Goal: Information Seeking & Learning: Learn about a topic

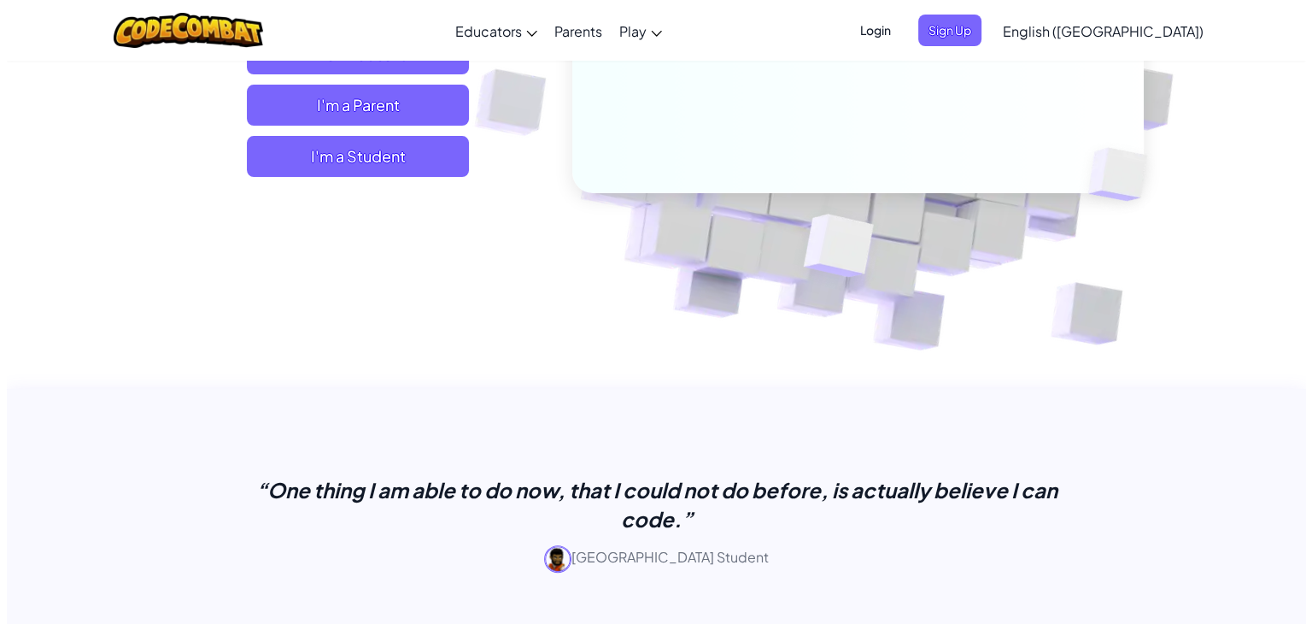
scroll to position [256, 0]
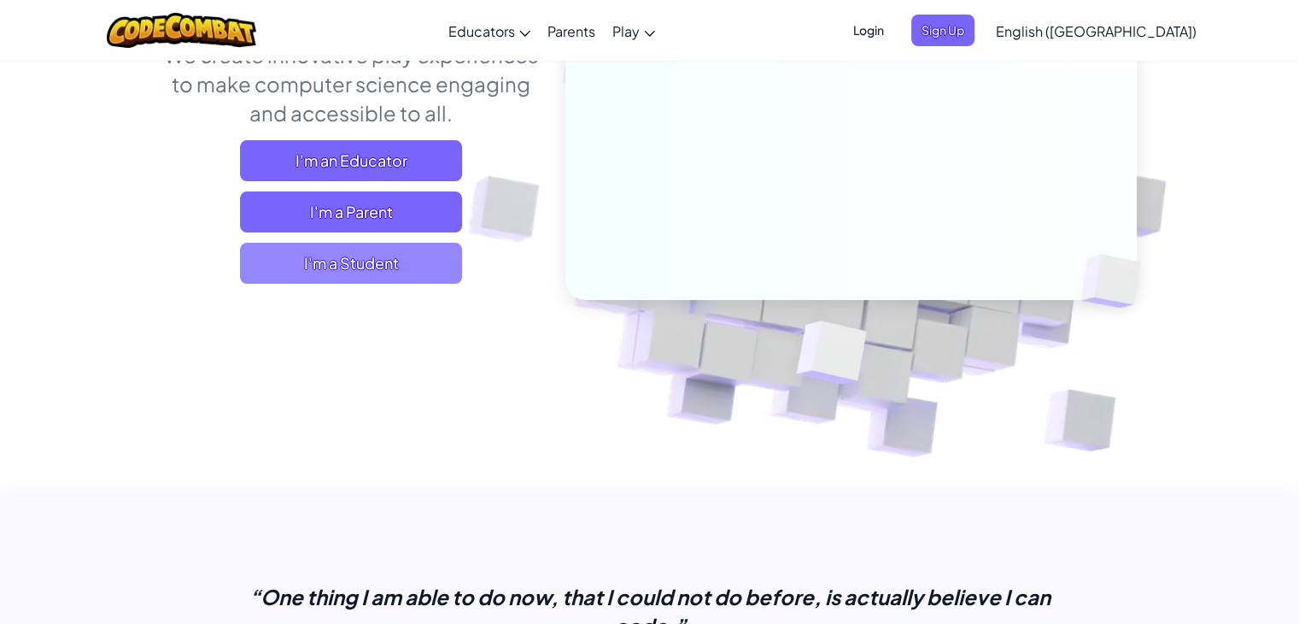
click at [351, 261] on span "I'm a Student" at bounding box center [351, 263] width 222 height 41
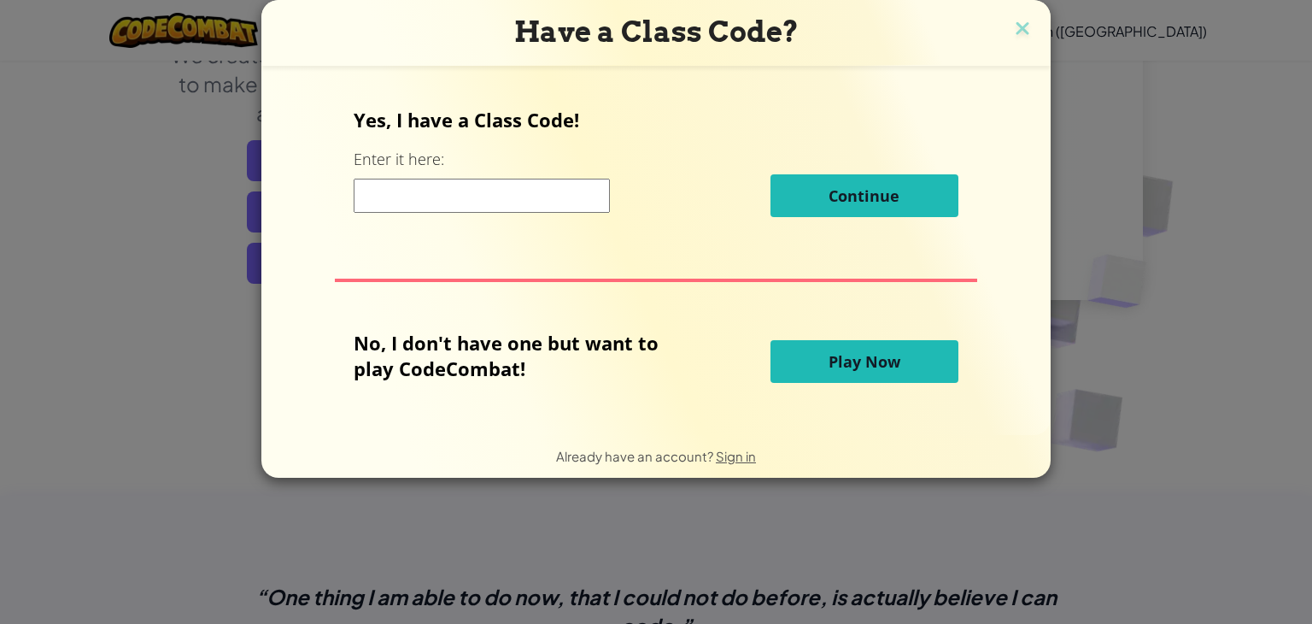
click at [383, 205] on input at bounding box center [482, 196] width 256 height 34
click at [817, 347] on button "Play Now" at bounding box center [864, 361] width 188 height 43
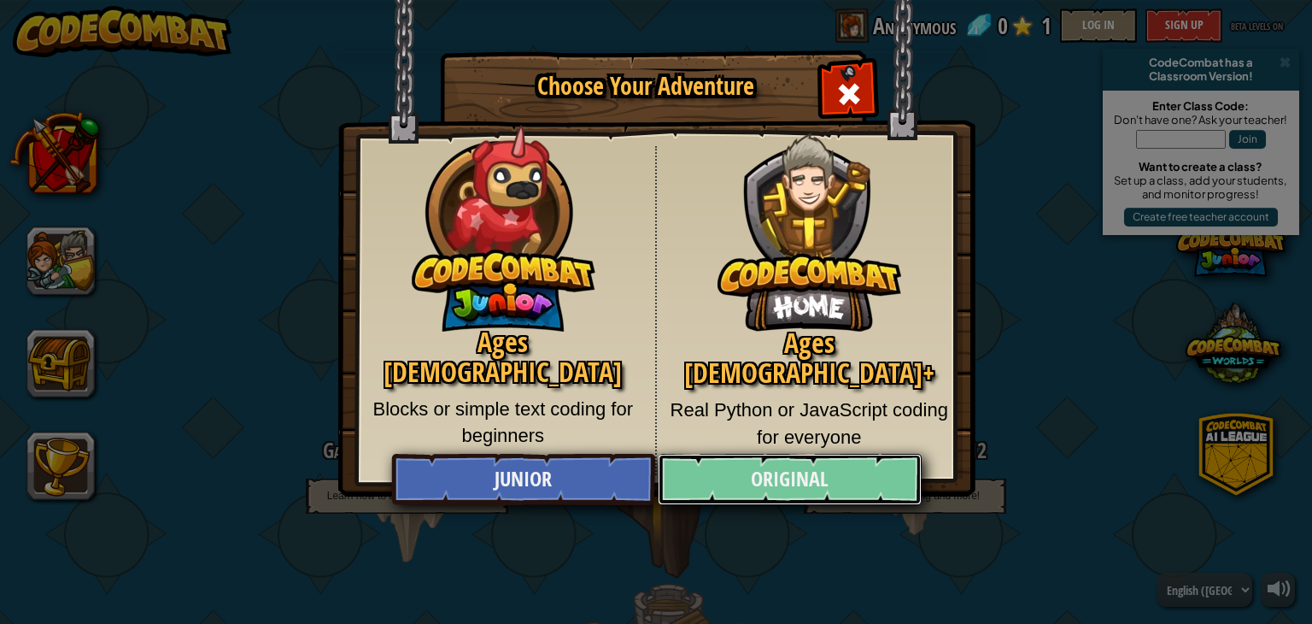
click at [767, 472] on link "Original" at bounding box center [789, 479] width 263 height 51
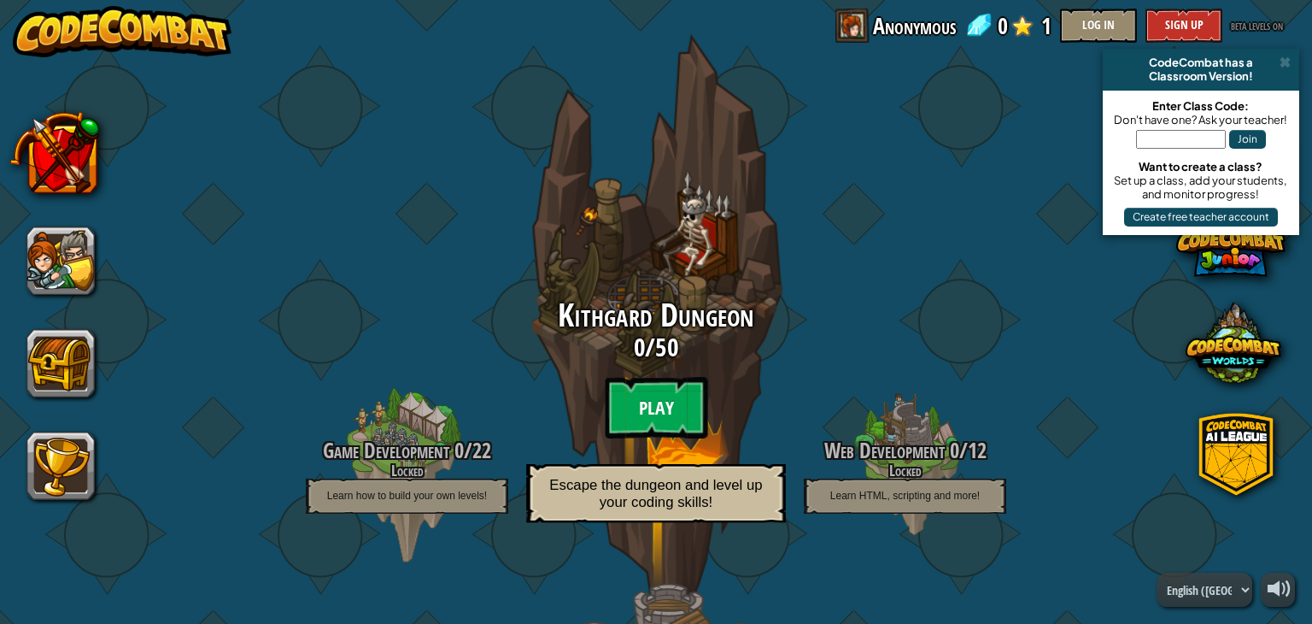
click at [625, 396] on btn "Play" at bounding box center [656, 407] width 102 height 61
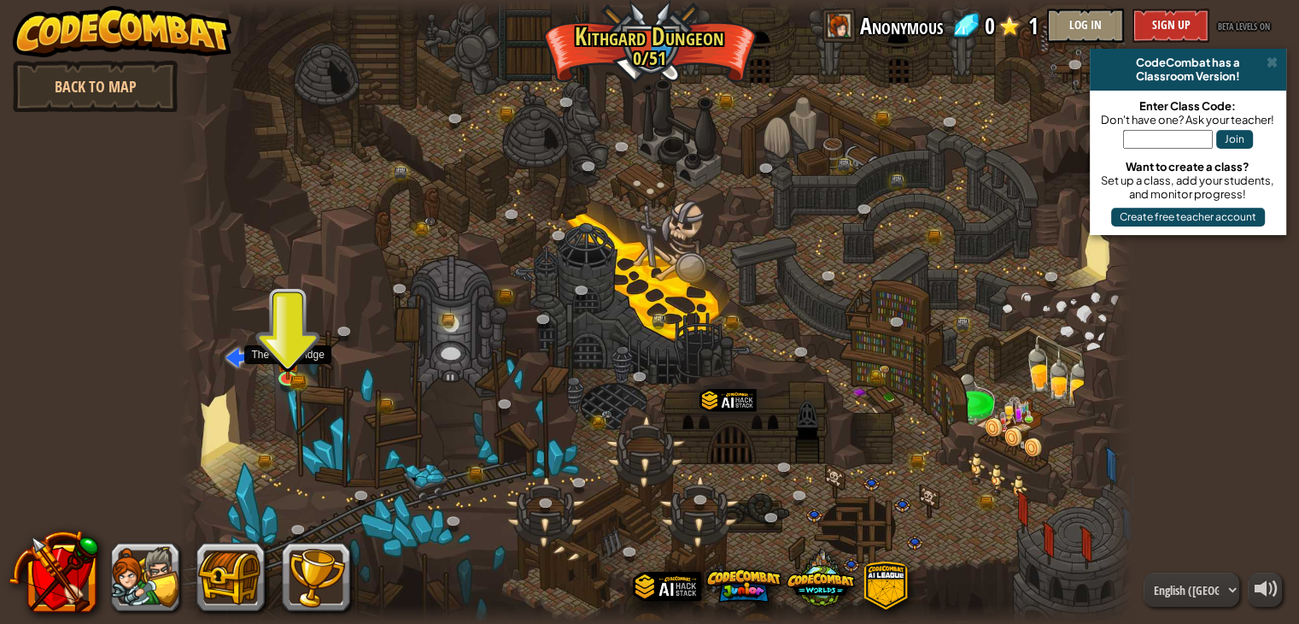
click at [272, 370] on div at bounding box center [656, 312] width 954 height 624
click at [292, 372] on img at bounding box center [288, 351] width 24 height 52
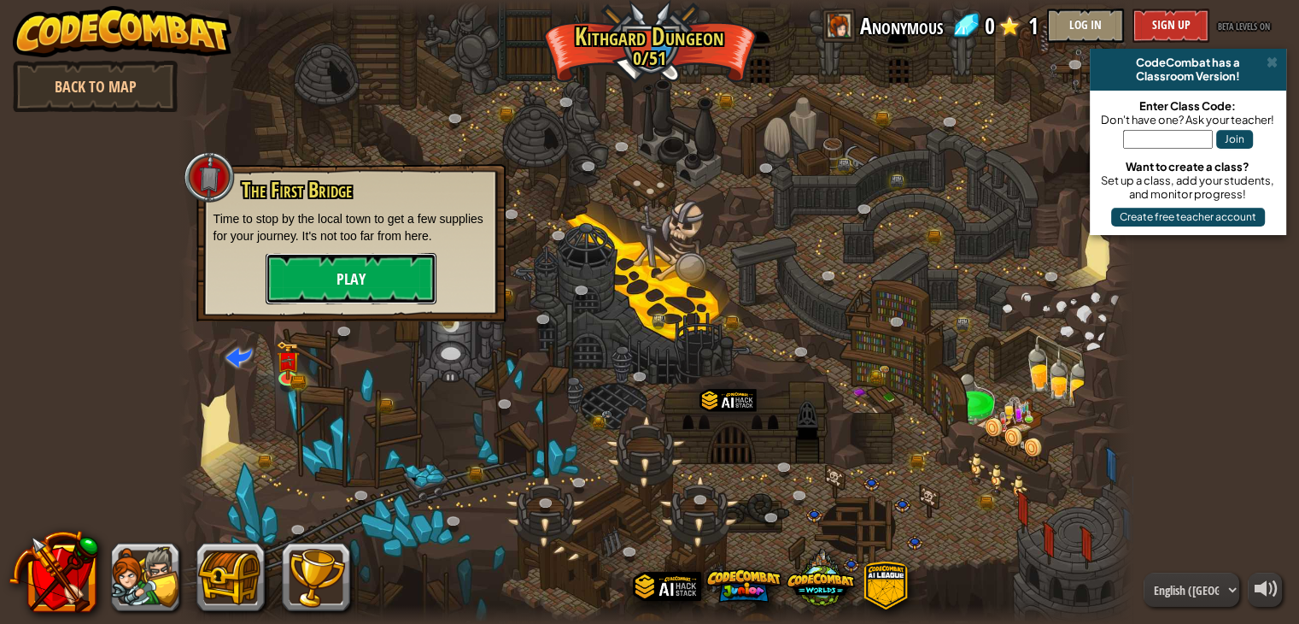
click at [315, 264] on button "Play" at bounding box center [351, 278] width 171 height 51
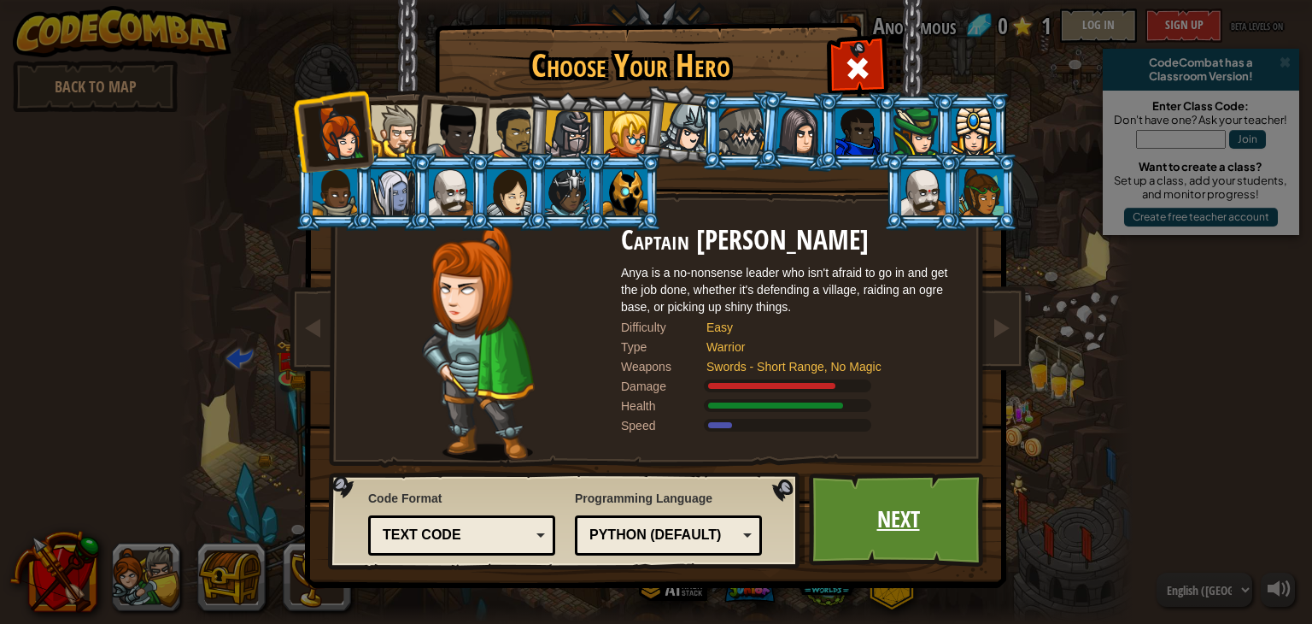
click at [875, 518] on link "Next" at bounding box center [898, 519] width 179 height 94
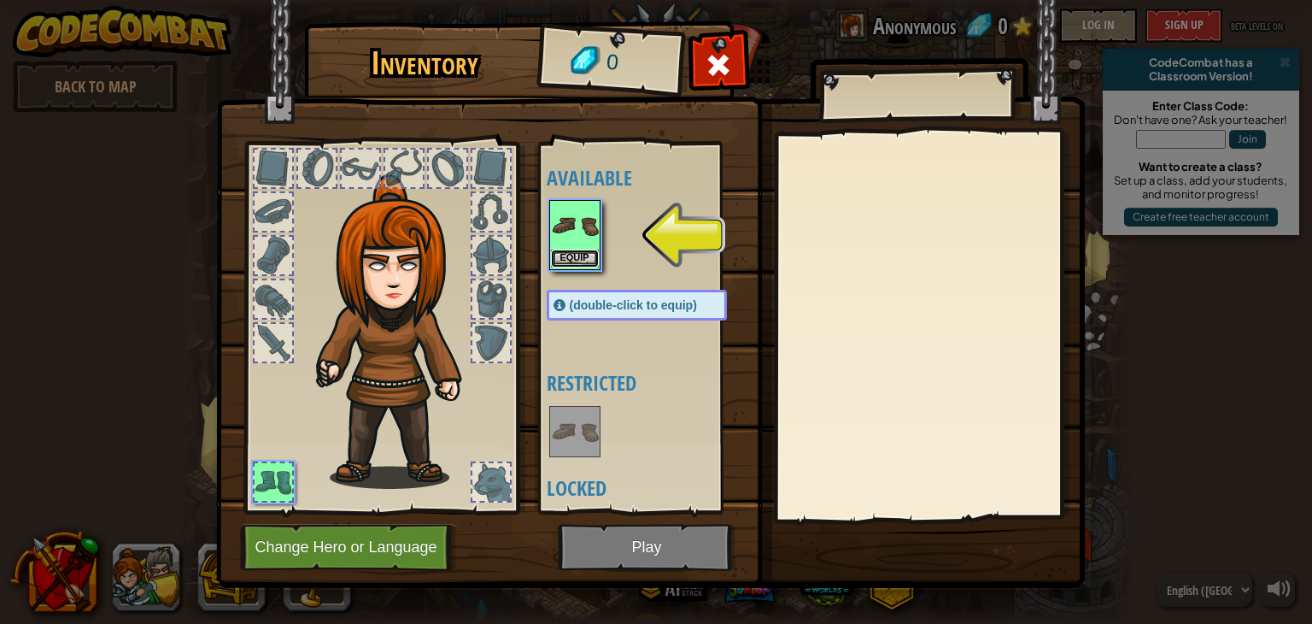
click at [583, 255] on button "Equip" at bounding box center [575, 258] width 48 height 18
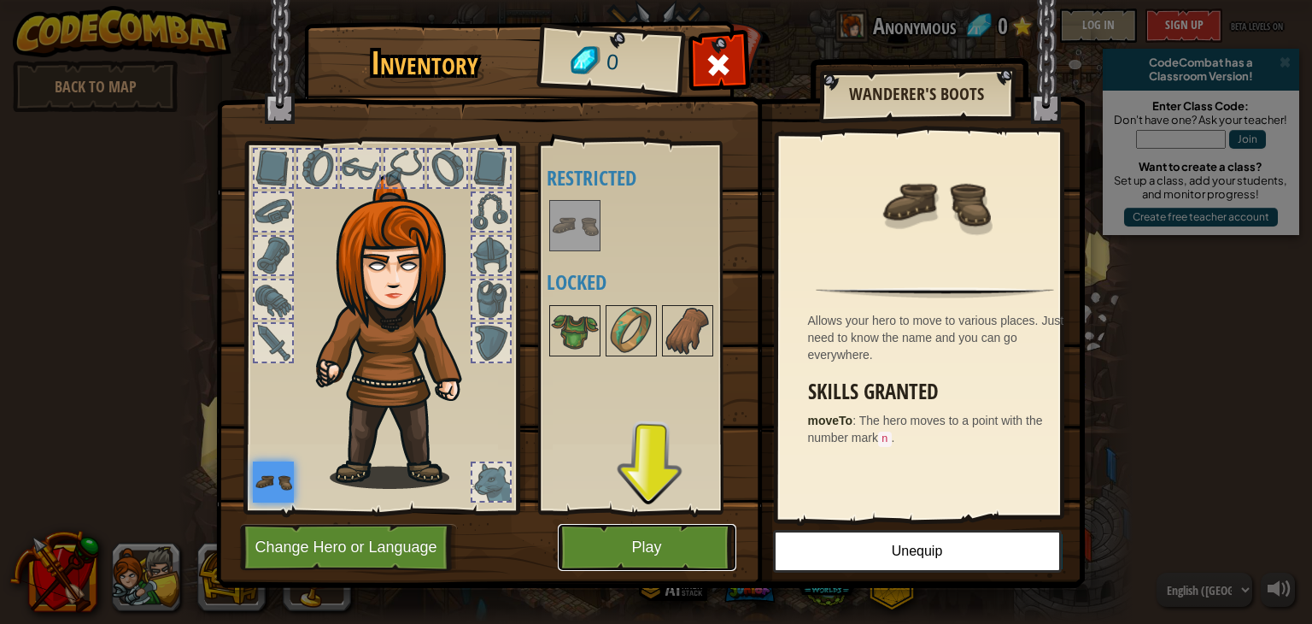
click at [630, 545] on button "Play" at bounding box center [647, 547] width 179 height 47
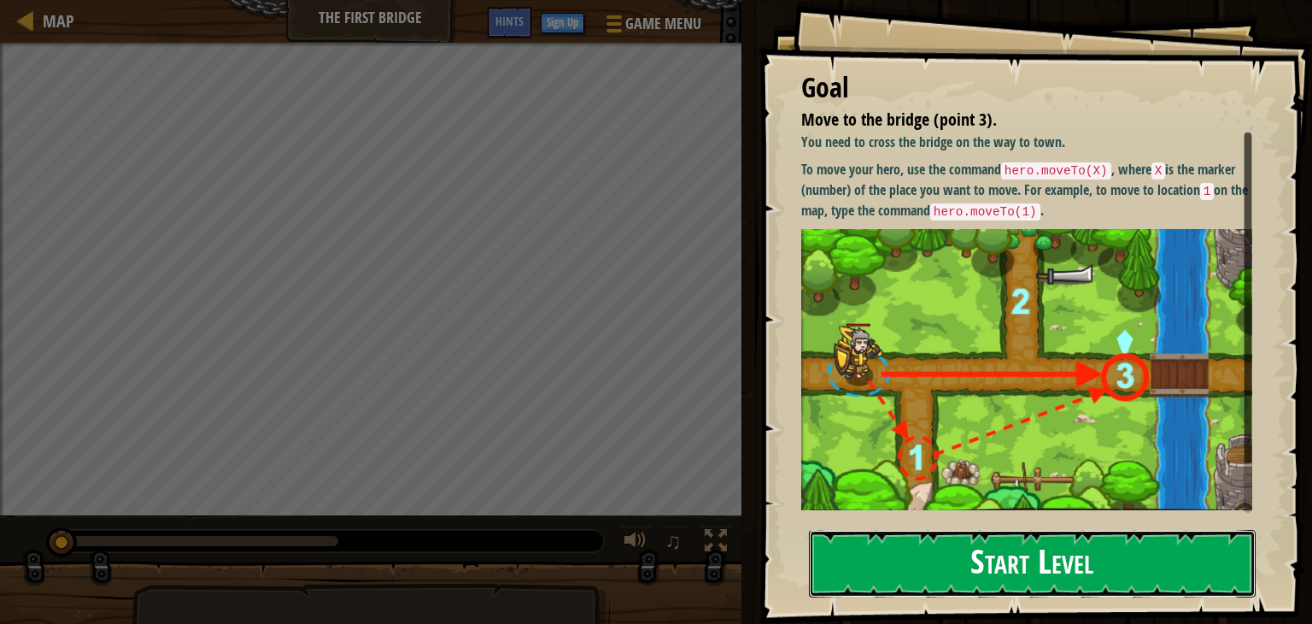
click at [958, 548] on button "Start Level" at bounding box center [1032, 563] width 447 height 67
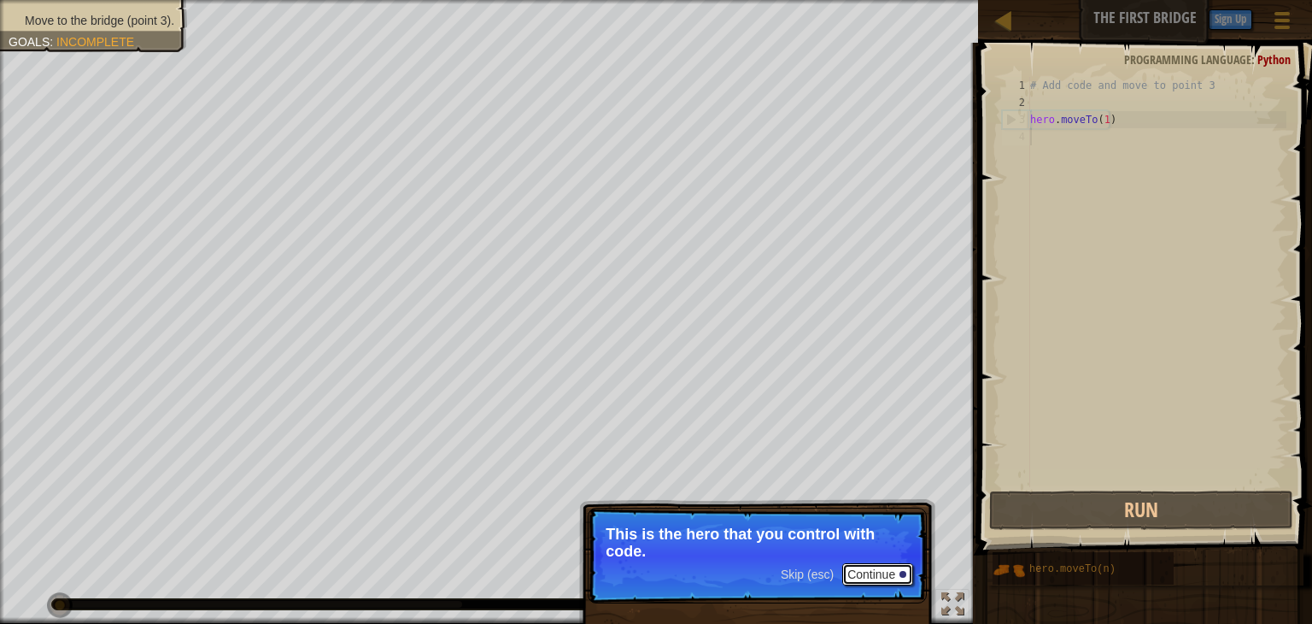
click at [887, 577] on button "Continue" at bounding box center [877, 574] width 71 height 22
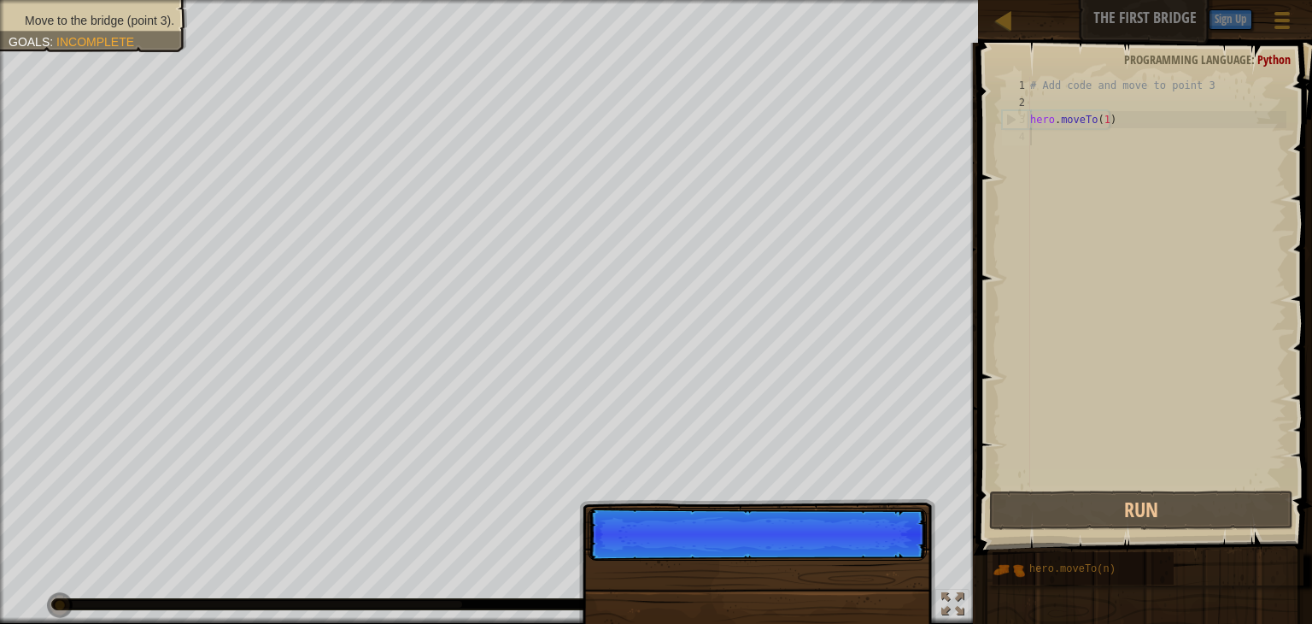
scroll to position [8, 0]
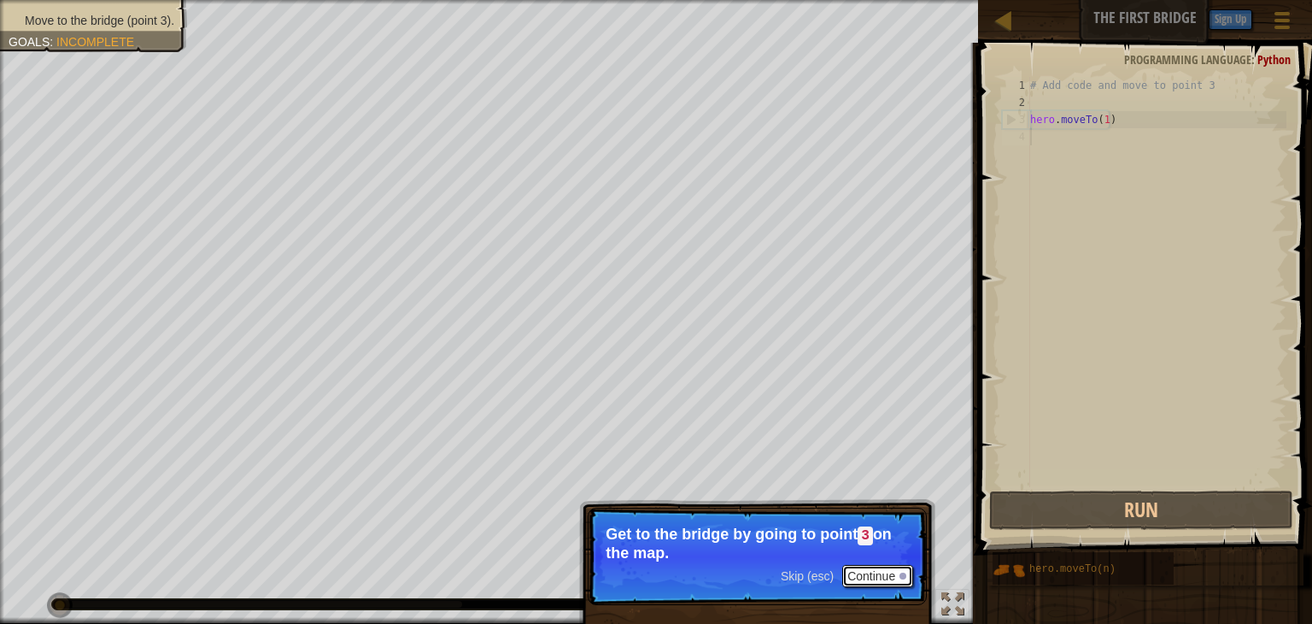
click at [887, 566] on button "Continue" at bounding box center [877, 576] width 71 height 22
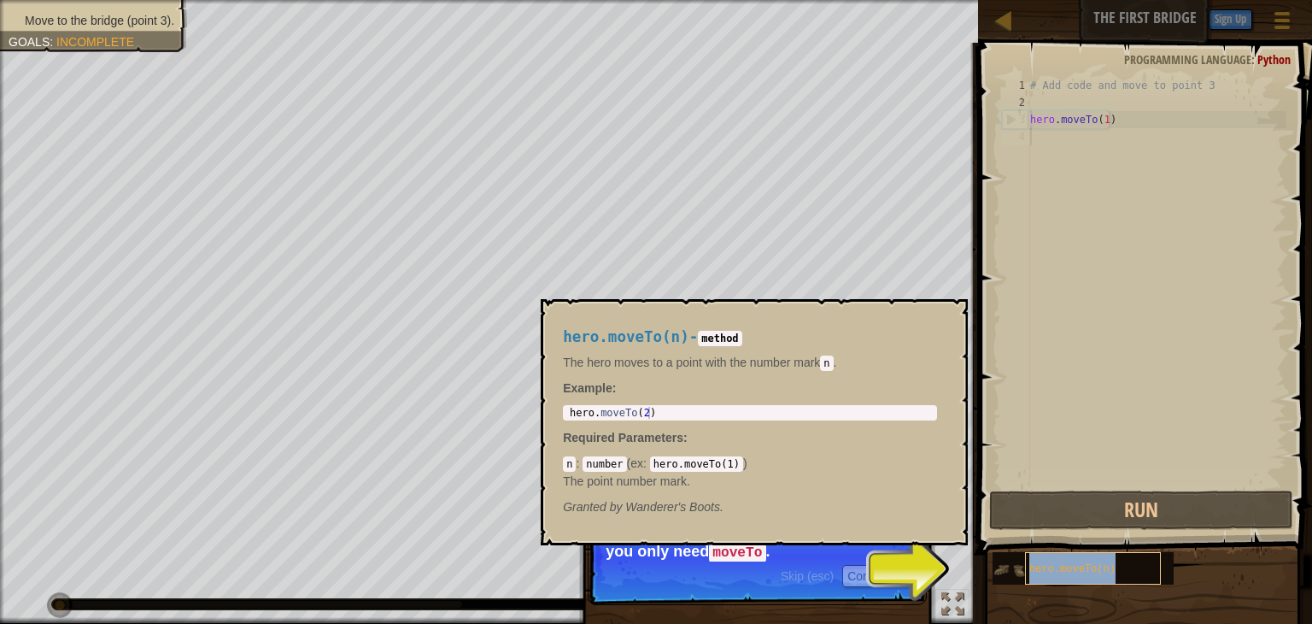
click at [1133, 577] on div "hero.moveTo(n)" at bounding box center [1093, 568] width 136 height 32
click at [1100, 571] on span "hero.moveTo(n)" at bounding box center [1072, 569] width 86 height 12
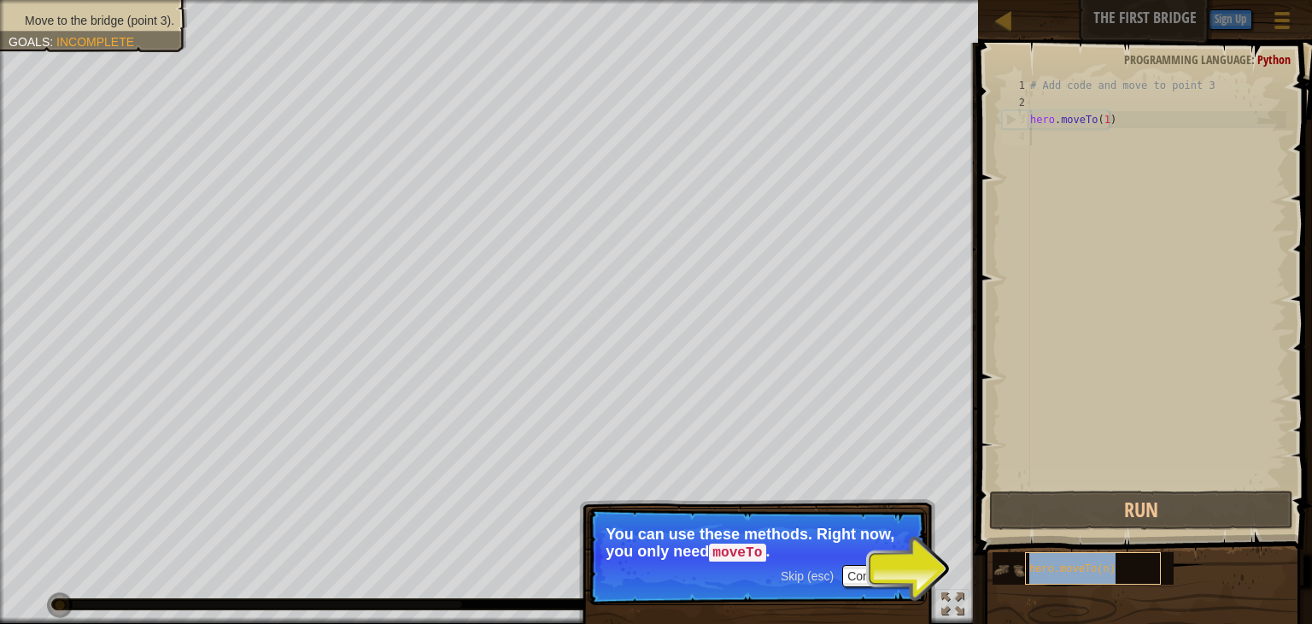
click at [1100, 571] on span "hero.moveTo(n)" at bounding box center [1072, 569] width 86 height 12
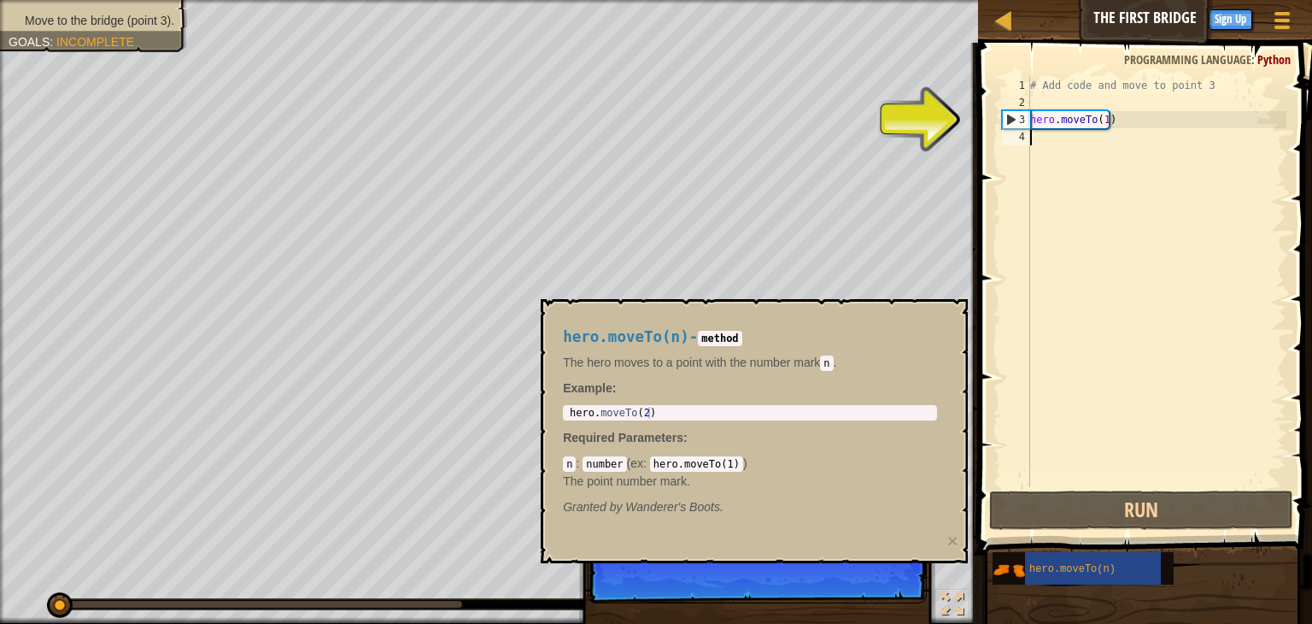
click at [1122, 131] on div "# Add code and move to point 3 hero . moveTo ( 1 )" at bounding box center [1157, 299] width 260 height 444
click at [1102, 120] on div "# Add code and move to point 3 hero . moveTo ( 1 )" at bounding box center [1157, 299] width 260 height 444
type textarea "hero.moveTo()"
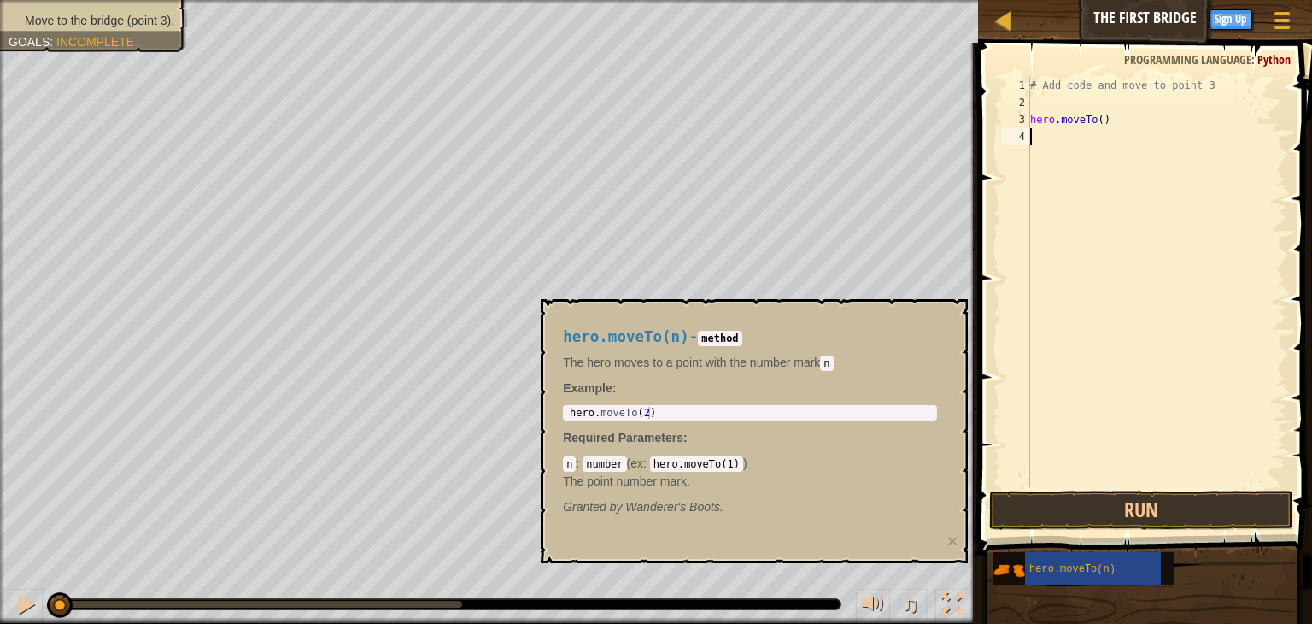
click at [1098, 127] on div "# Add code and move to point 3 hero . moveTo ( )" at bounding box center [1157, 299] width 260 height 444
type textarea "hero.moveTo(2)"
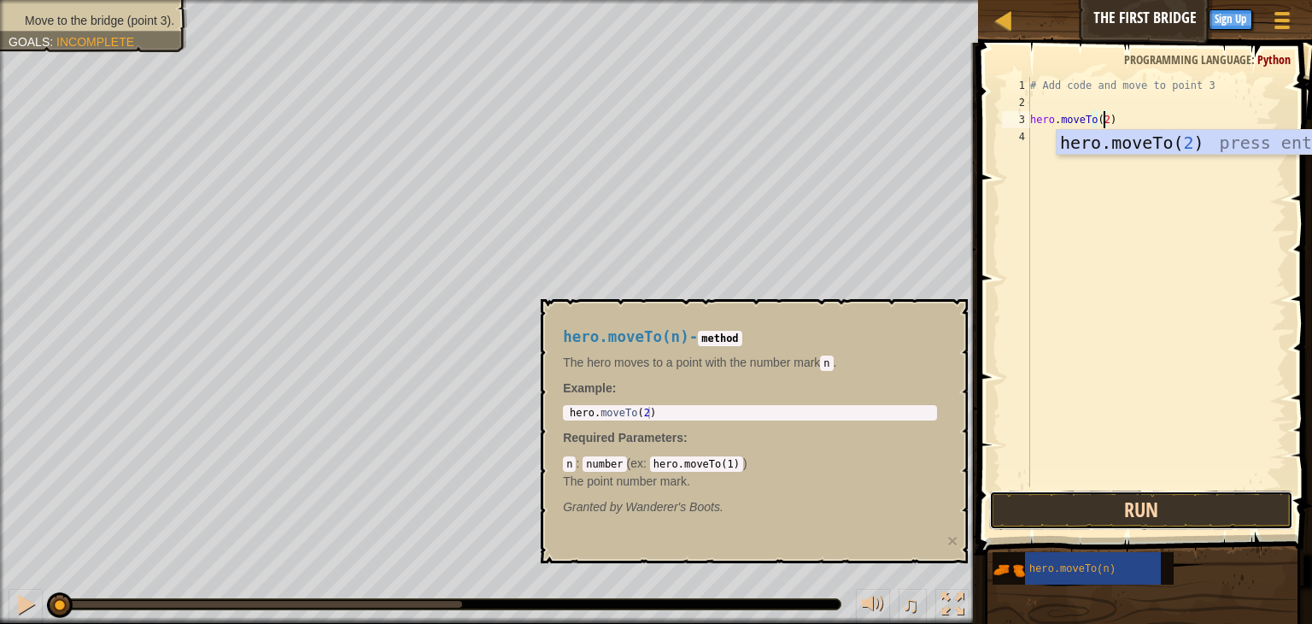
click at [1092, 504] on button "Run" at bounding box center [1141, 509] width 304 height 39
